Goal: Information Seeking & Learning: Learn about a topic

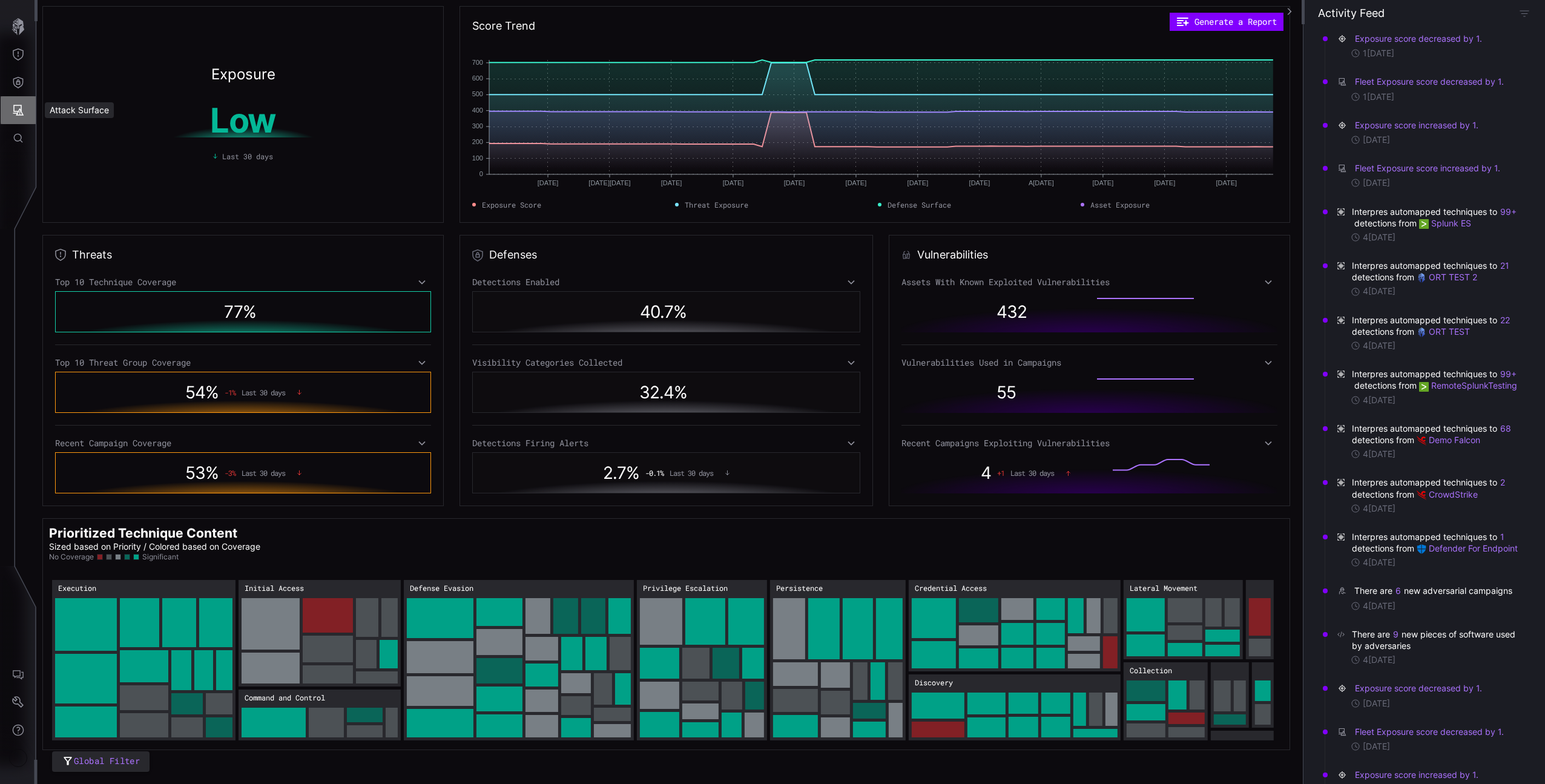
click at [19, 109] on icon "Attack Surface" at bounding box center [19, 110] width 11 height 11
click at [20, 80] on div at bounding box center [772, 392] width 1545 height 784
click at [15, 86] on icon "Defense Surface" at bounding box center [18, 82] width 10 height 12
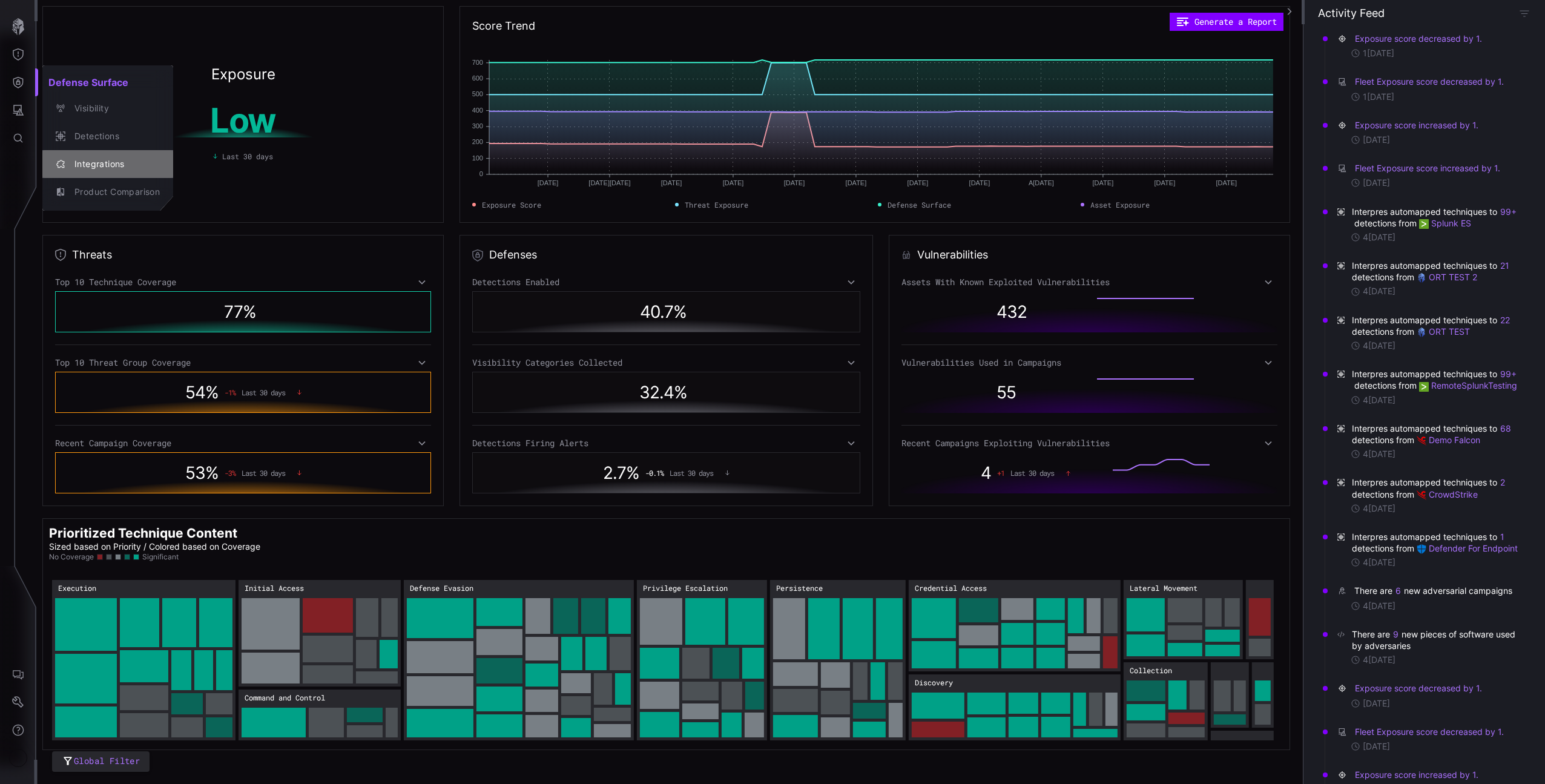
click at [109, 164] on div "Integrations" at bounding box center [114, 164] width 92 height 15
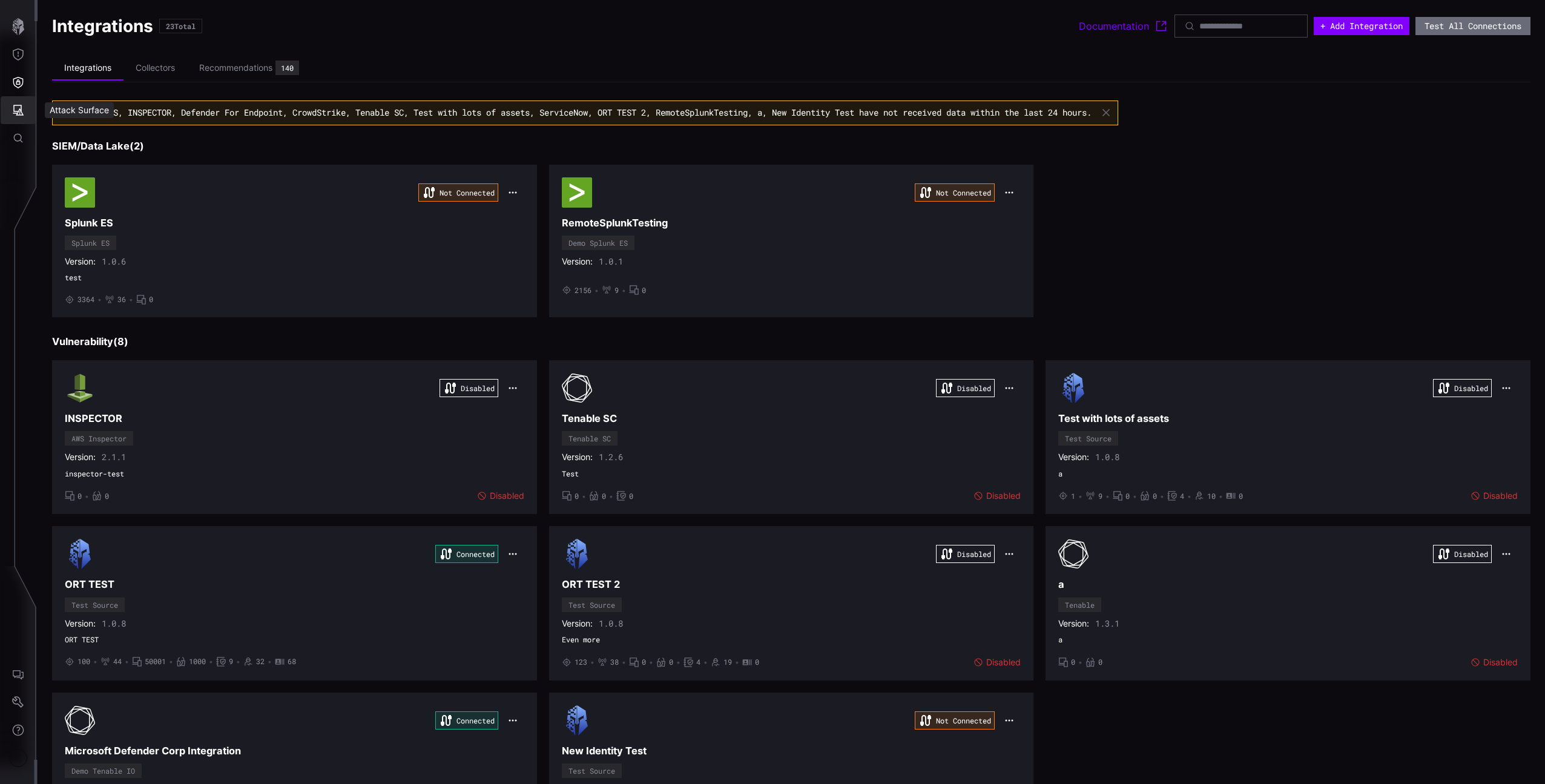
click at [22, 104] on icon "Attack Surface" at bounding box center [18, 110] width 12 height 12
click at [109, 156] on div "Assets" at bounding box center [94, 164] width 94 height 17
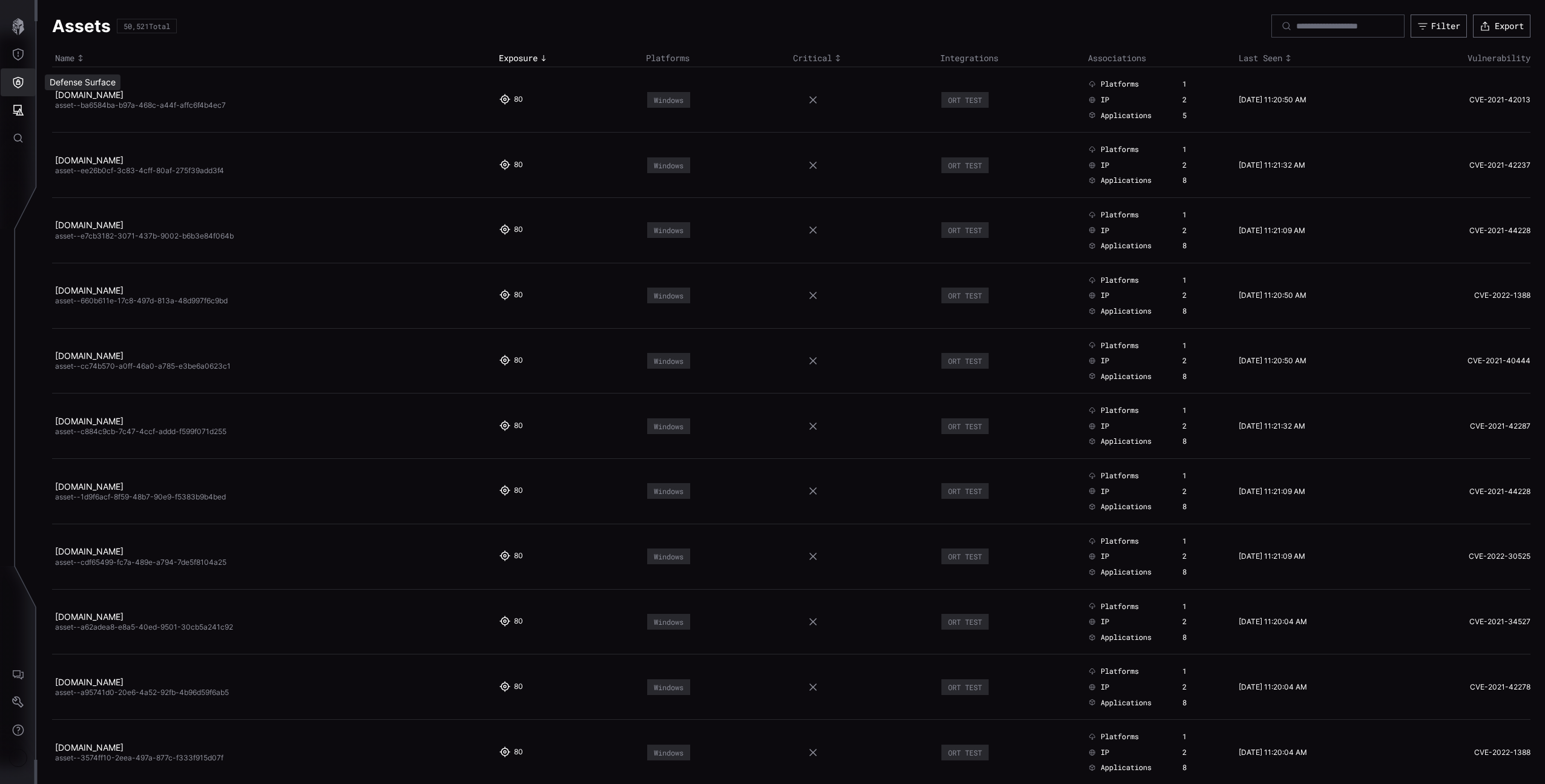
click at [29, 85] on button "Defense Surface" at bounding box center [18, 82] width 35 height 28
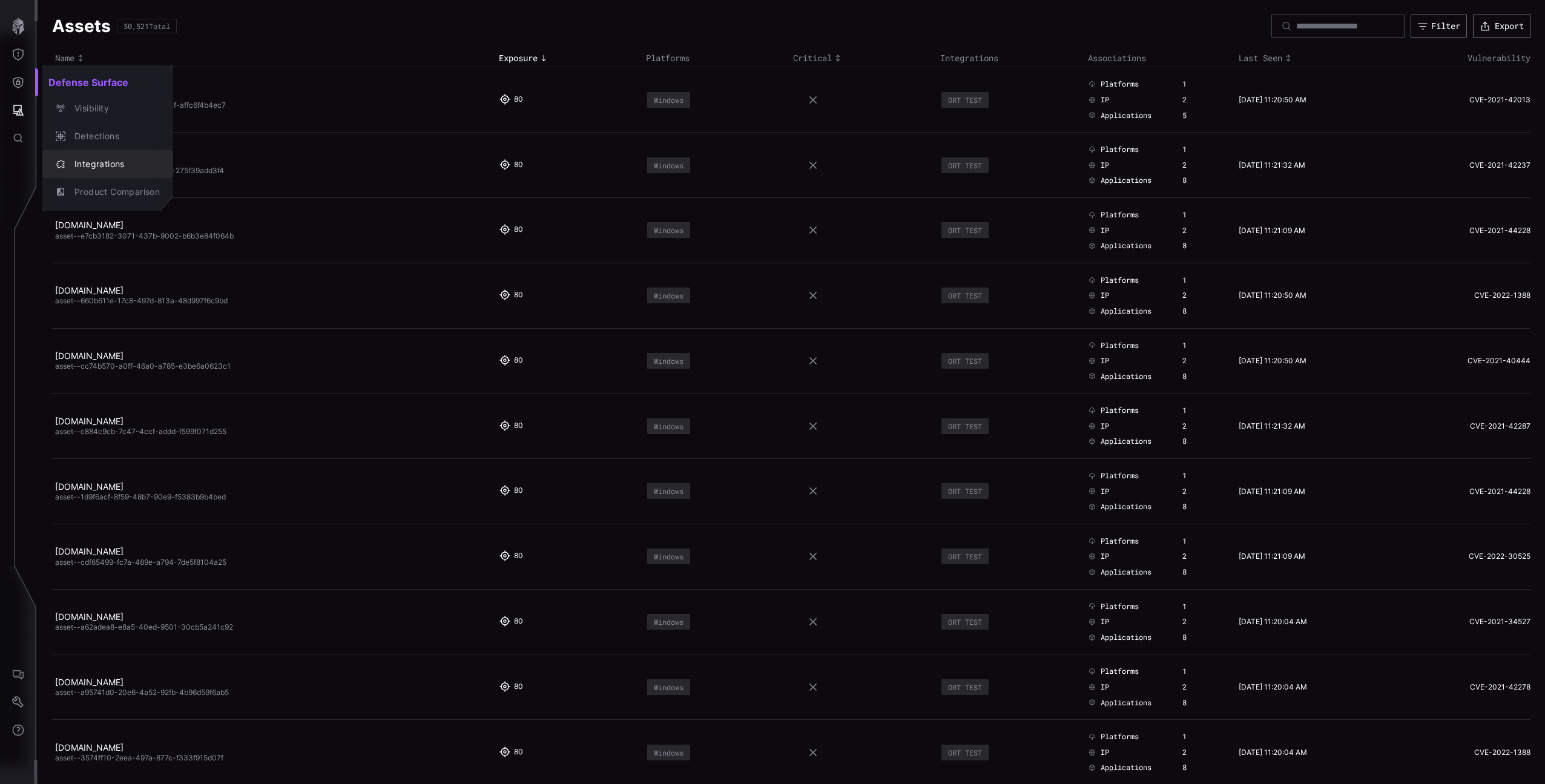
click at [111, 154] on button "Integrations" at bounding box center [108, 164] width 131 height 28
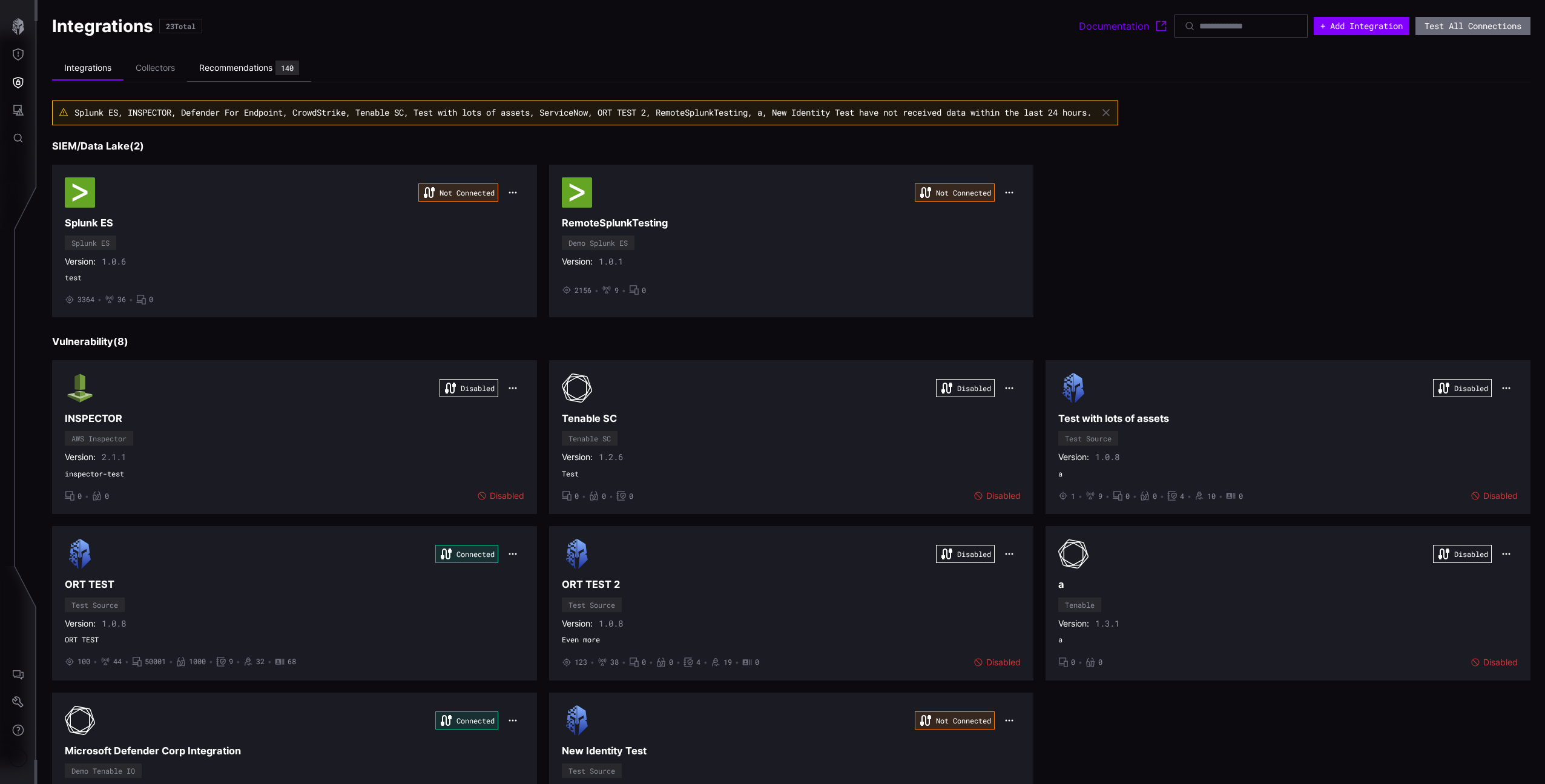
click at [199, 64] on li "Recommendations 140" at bounding box center [249, 68] width 124 height 27
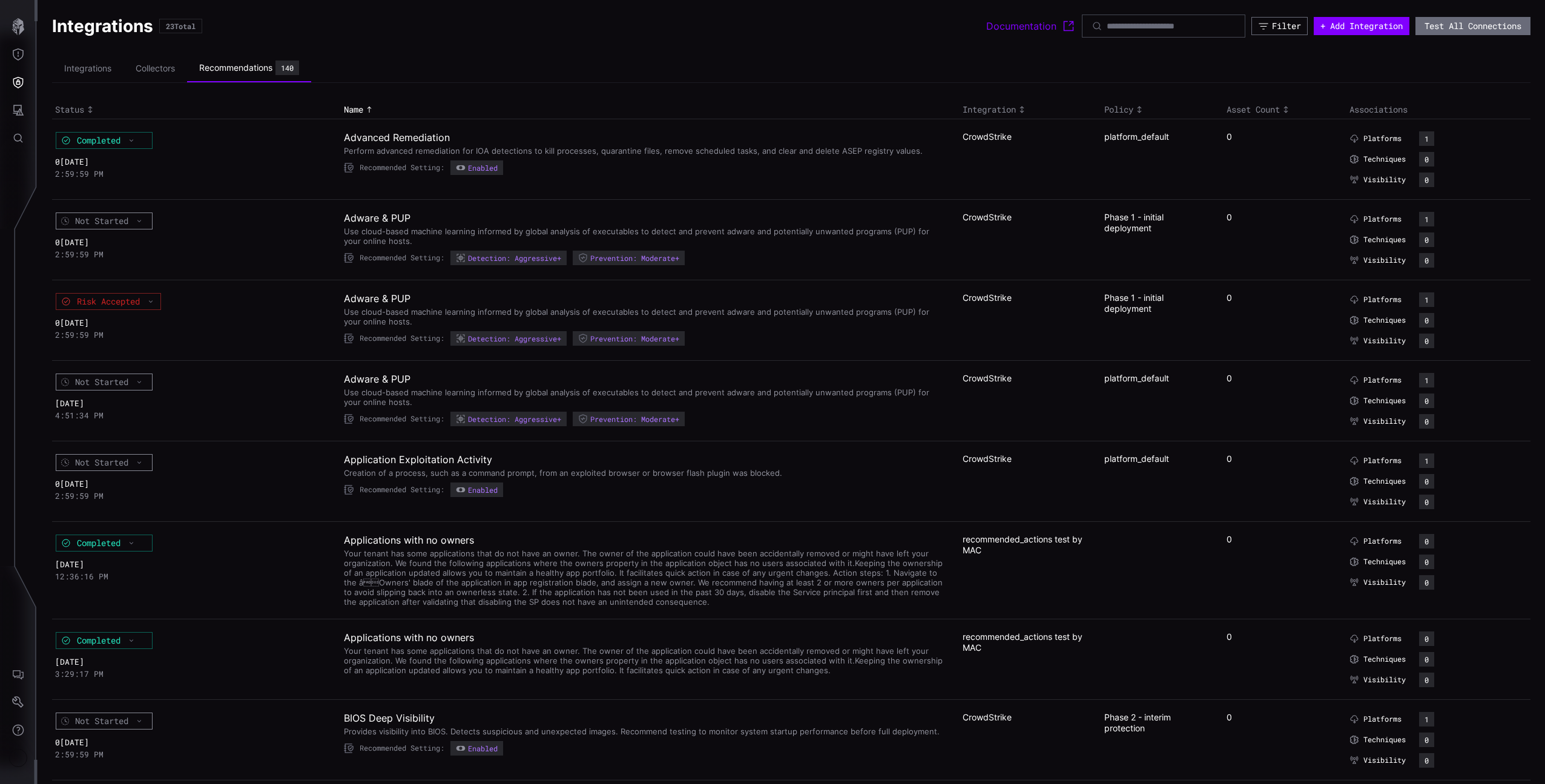
click at [402, 298] on h2 "Adware & PUP" at bounding box center [645, 298] width 603 height 12
click at [759, 312] on div "Use cloud-based machine learning informed by global analysis of executables to …" at bounding box center [645, 315] width 603 height 22
click at [743, 312] on div "Use cloud-based machine learning informed by global analysis of executables to …" at bounding box center [645, 315] width 603 height 22
click at [13, 93] on button "Defense Surface" at bounding box center [18, 82] width 35 height 28
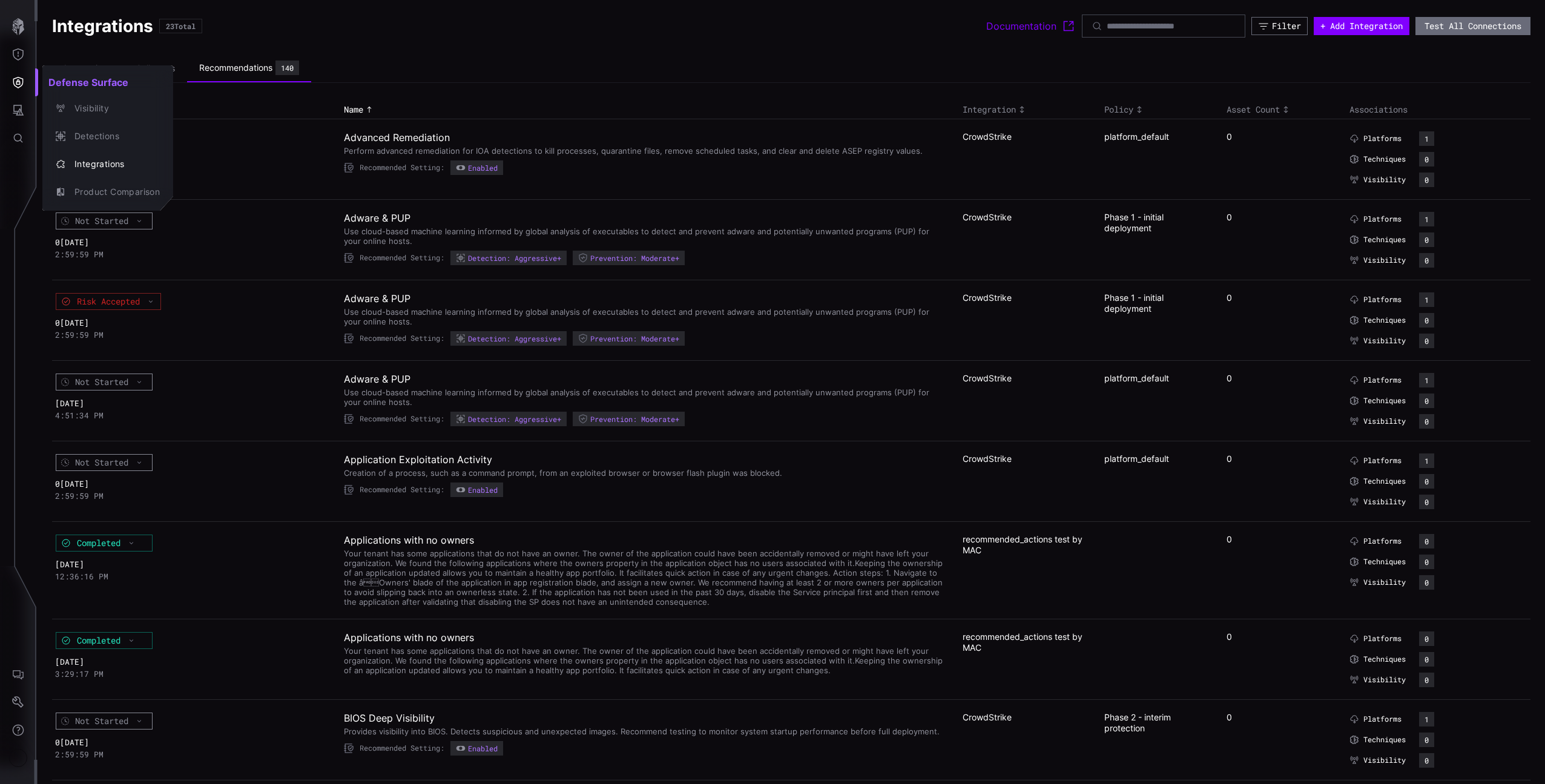
click at [15, 87] on div at bounding box center [772, 392] width 1545 height 784
click at [18, 99] on button "Attack Surface" at bounding box center [18, 110] width 35 height 28
click at [106, 161] on div "Assets" at bounding box center [101, 164] width 64 height 15
